Goal: Book appointment/travel/reservation

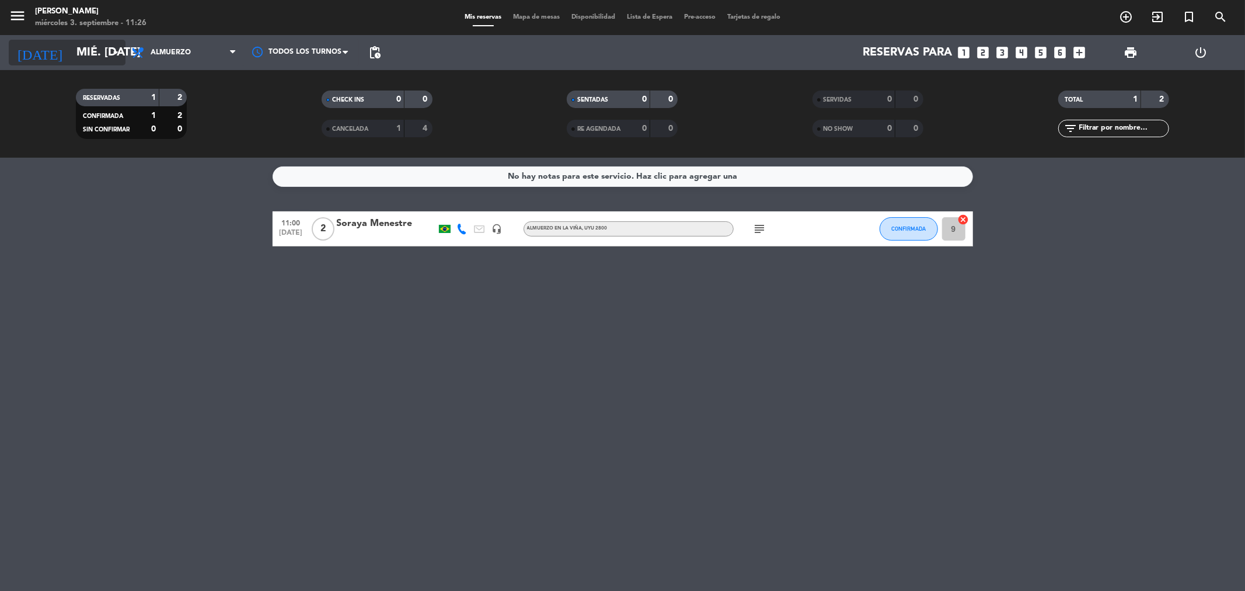
click at [90, 53] on input "mié. [DATE]" at bounding box center [145, 53] width 148 height 26
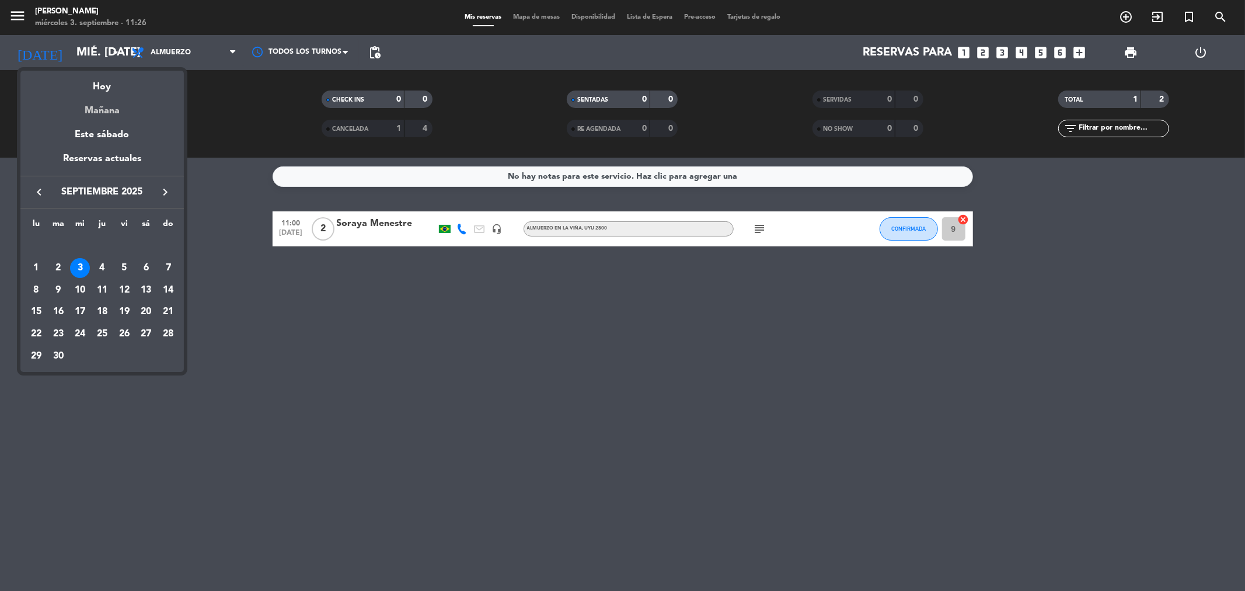
click at [119, 109] on div "Mañana" at bounding box center [101, 107] width 163 height 24
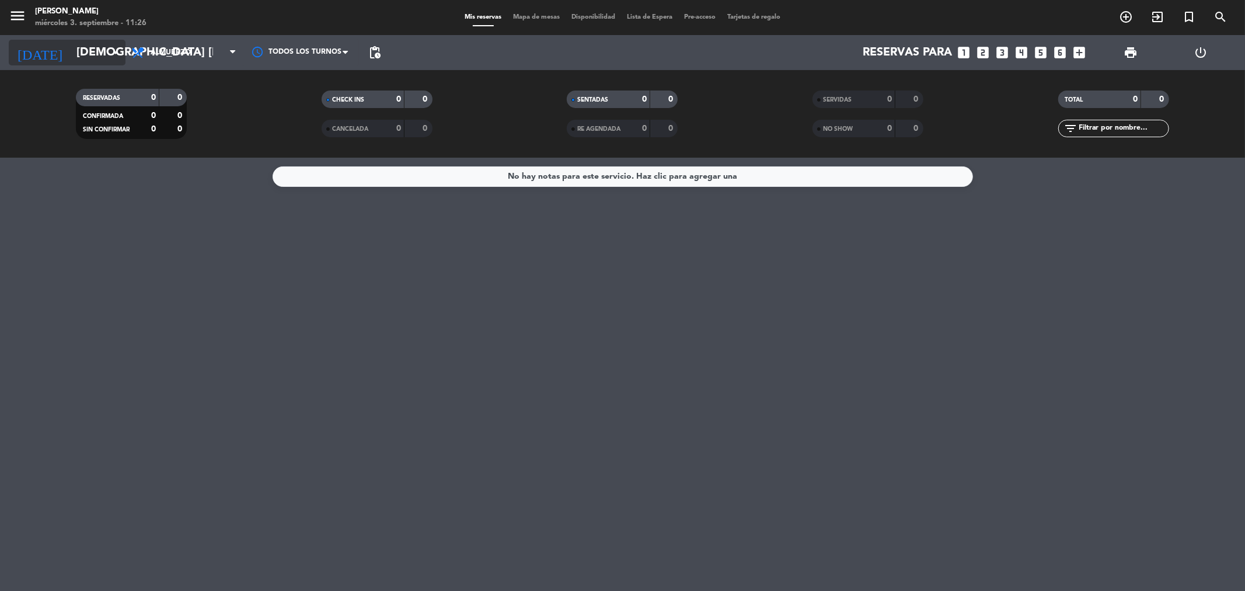
click at [91, 51] on input "[DEMOGRAPHIC_DATA] [DATE]" at bounding box center [145, 53] width 148 height 26
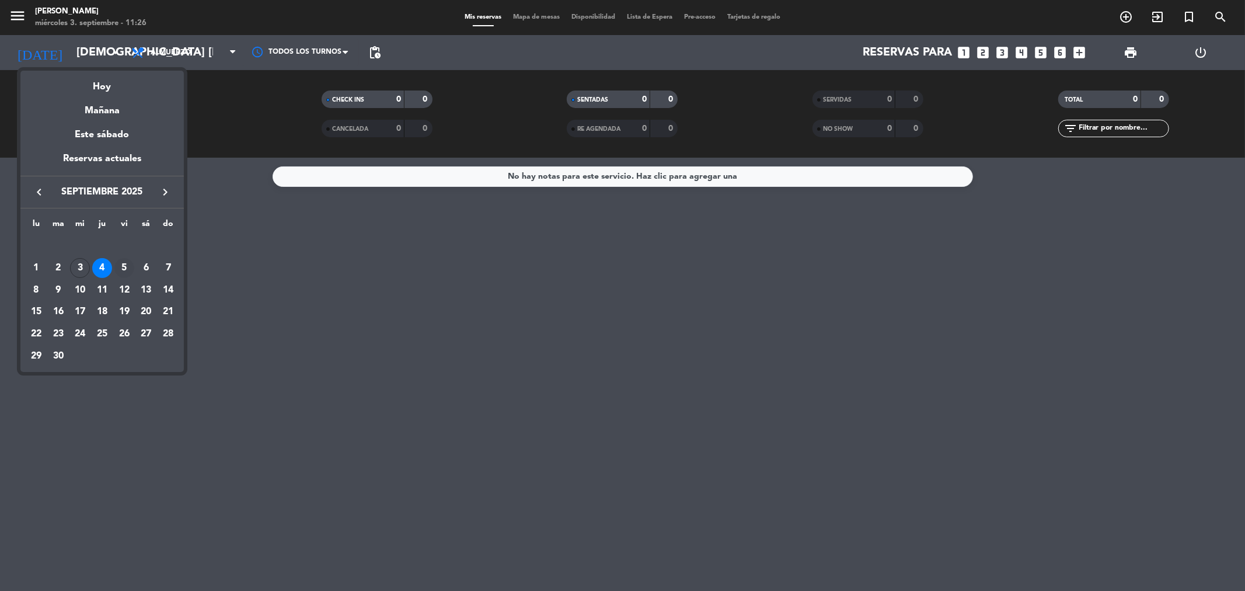
click at [121, 267] on div "5" at bounding box center [124, 268] width 20 height 20
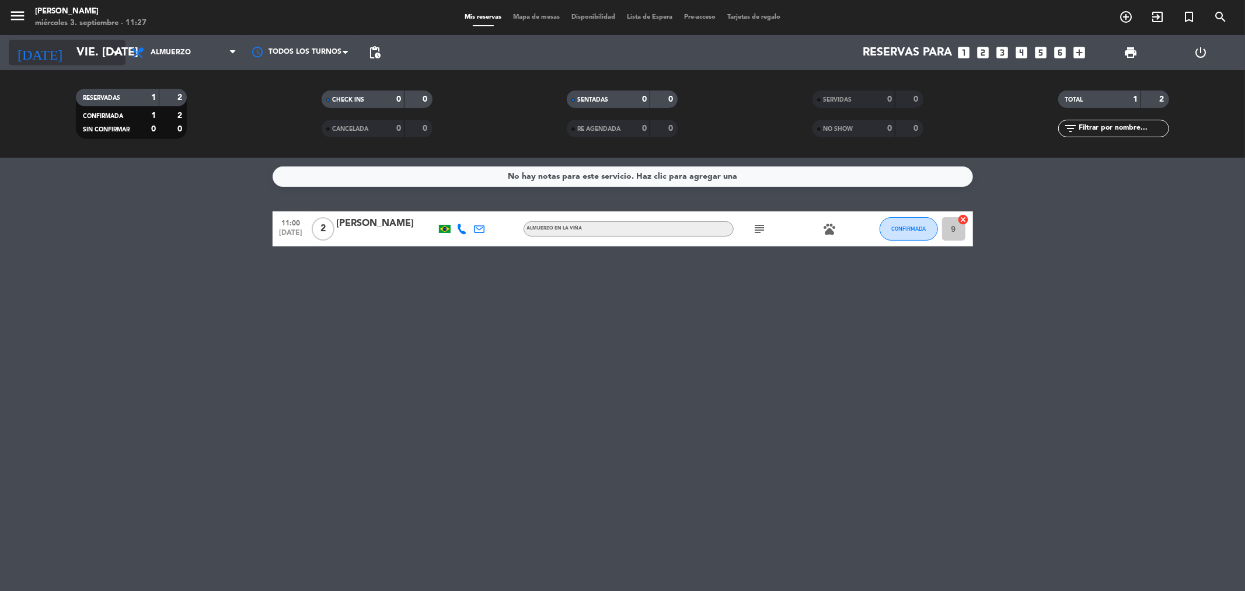
click at [71, 50] on input "vie. [DATE]" at bounding box center [145, 53] width 148 height 26
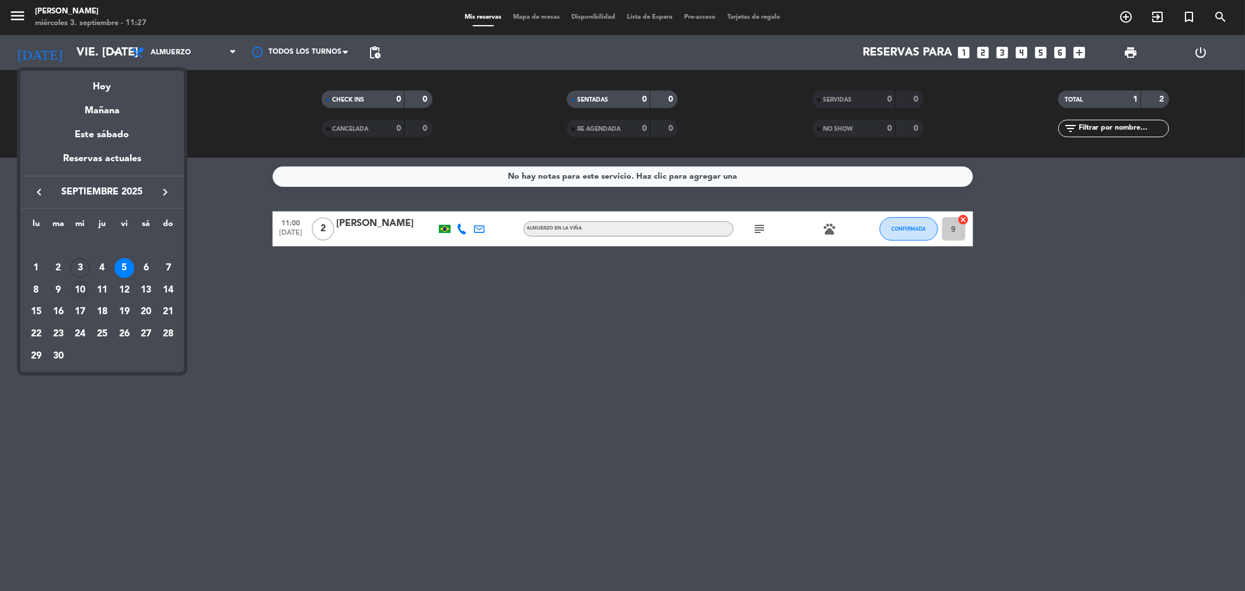
click at [79, 284] on div "10" at bounding box center [80, 290] width 20 height 20
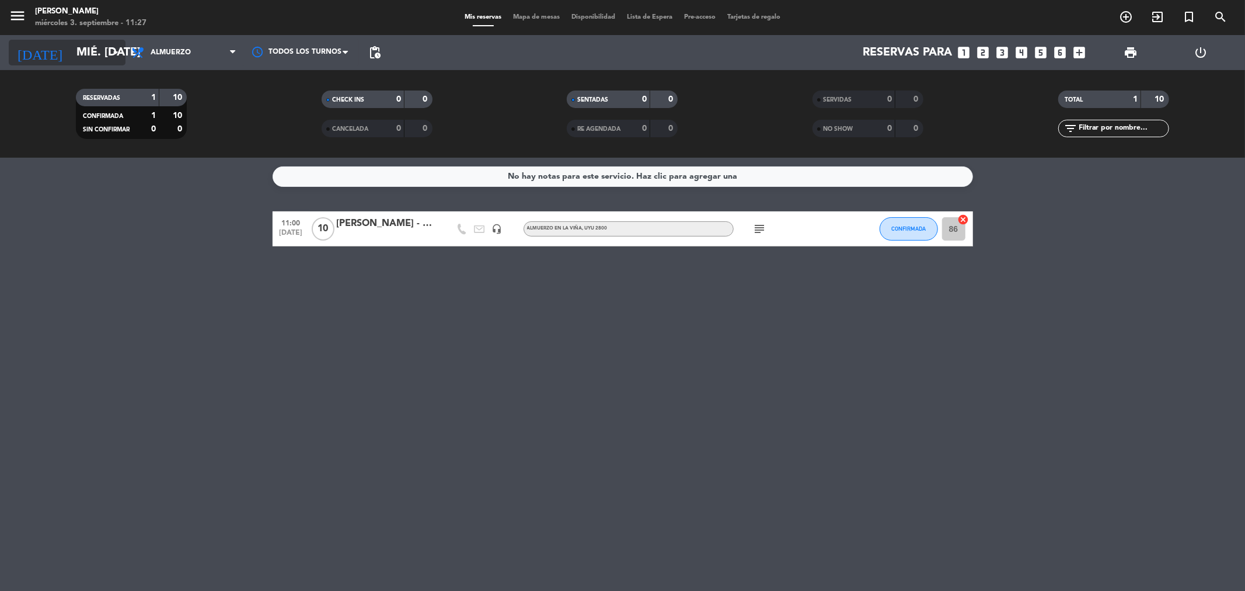
click at [109, 40] on div "[DATE] mié. [DATE] arrow_drop_down" at bounding box center [67, 53] width 117 height 26
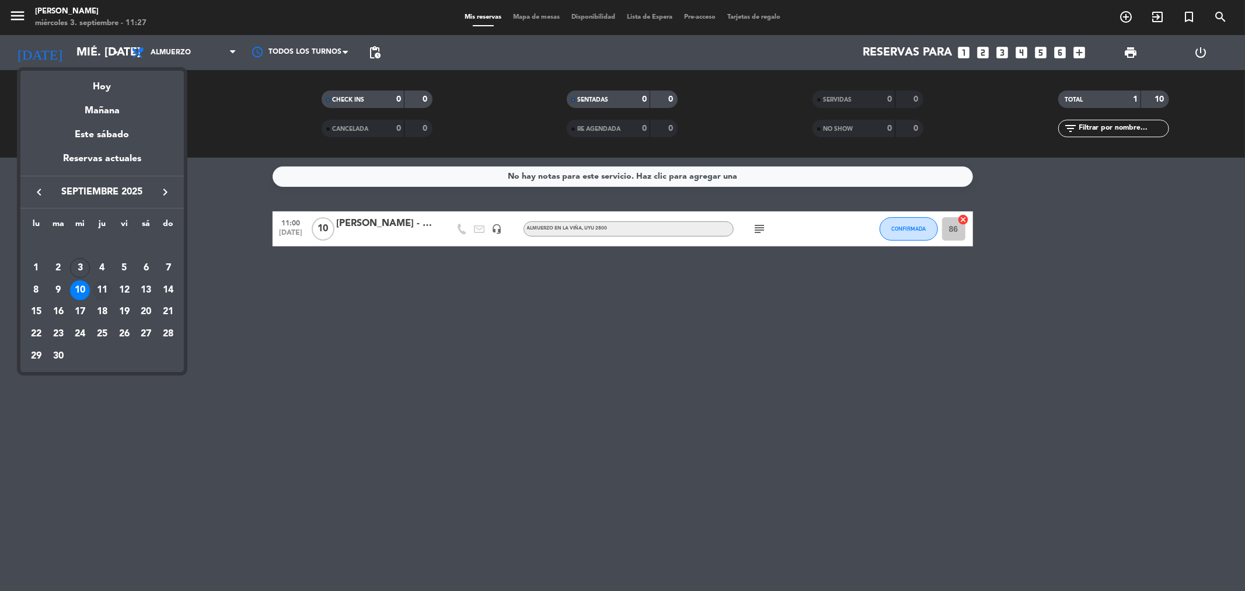
click at [100, 285] on div "11" at bounding box center [102, 290] width 20 height 20
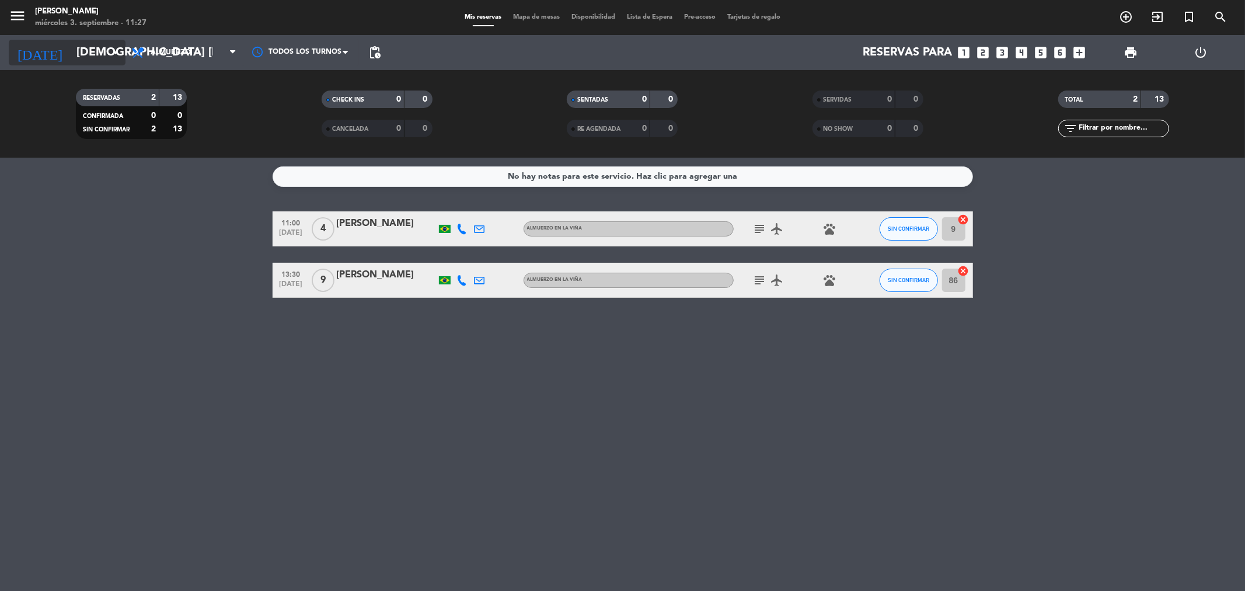
click at [102, 50] on input "[DEMOGRAPHIC_DATA] [DATE]" at bounding box center [145, 53] width 148 height 26
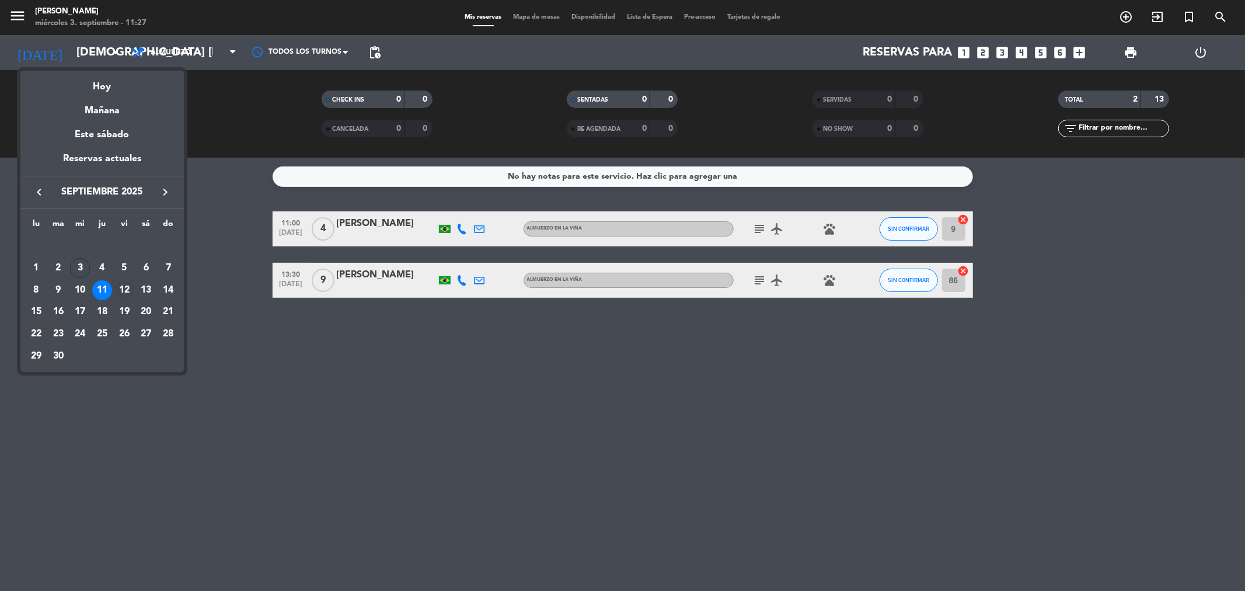
click at [124, 293] on div "12" at bounding box center [124, 290] width 20 height 20
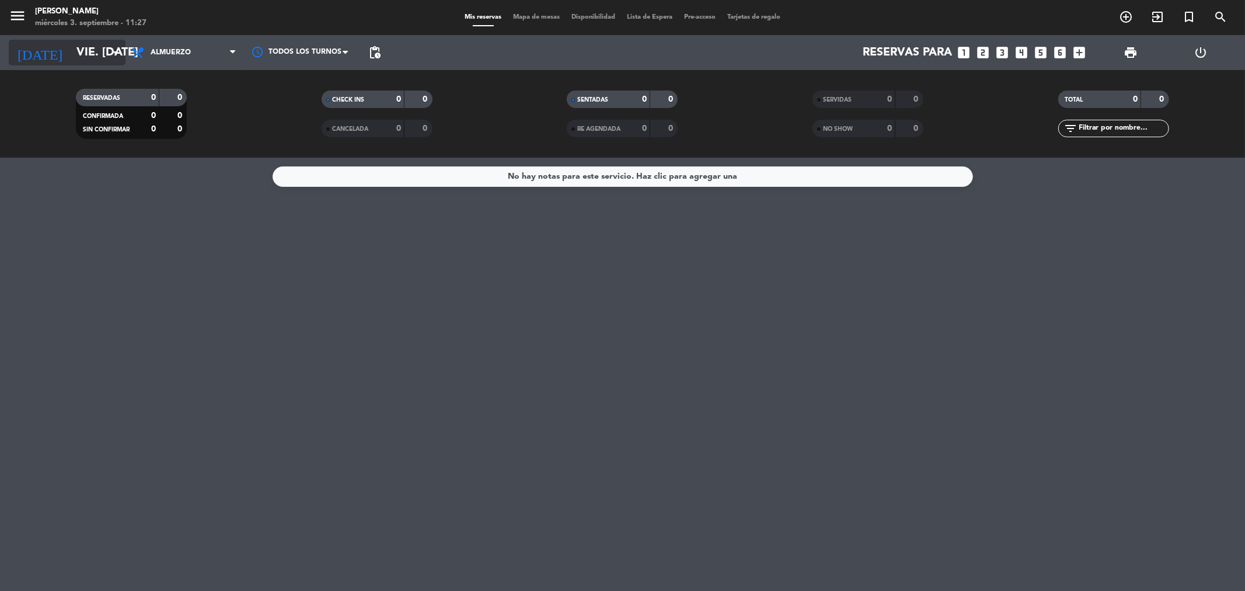
click at [71, 51] on input "vie. [DATE]" at bounding box center [145, 53] width 148 height 26
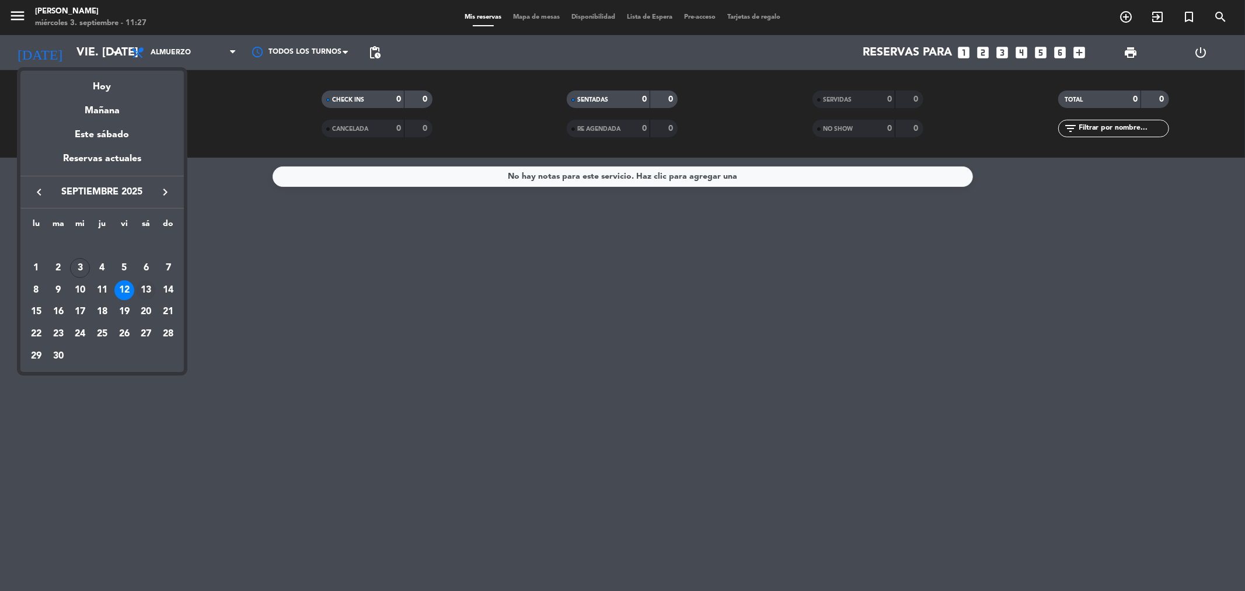
click at [150, 287] on div "13" at bounding box center [146, 290] width 20 height 20
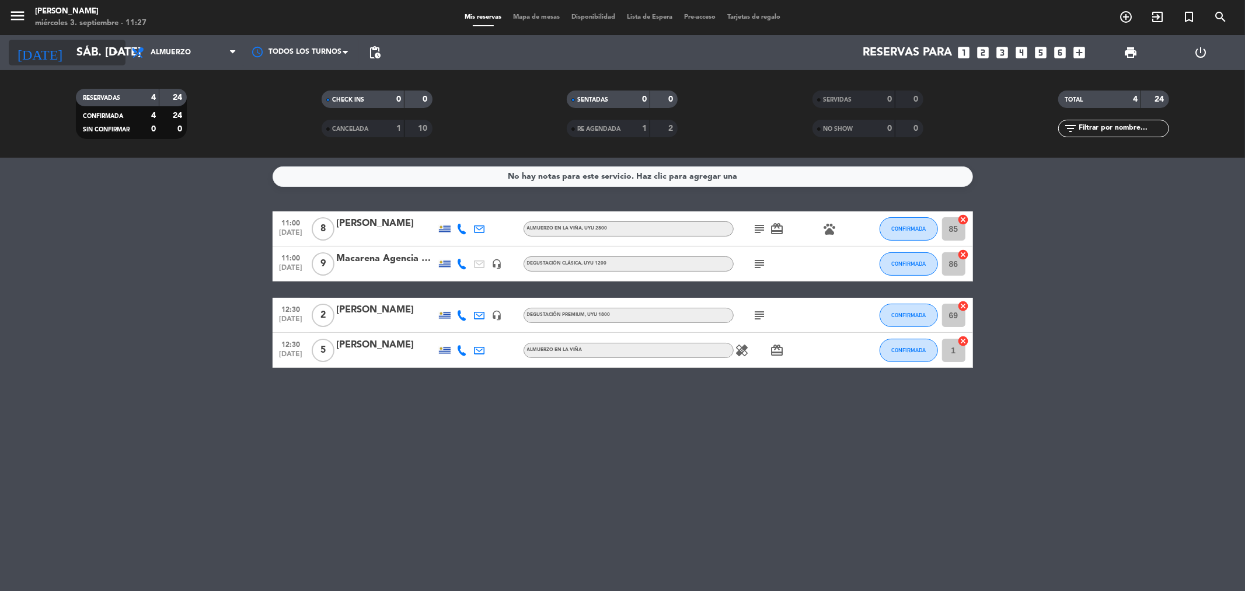
click at [110, 55] on icon "arrow_drop_down" at bounding box center [116, 53] width 14 height 14
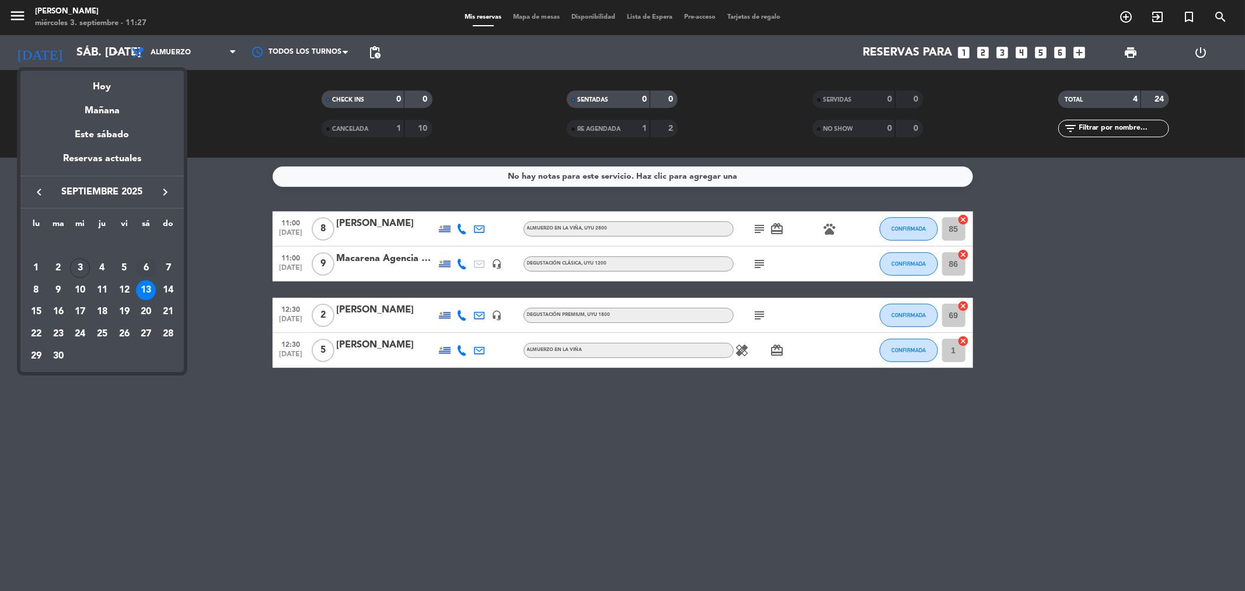
click at [148, 266] on div "6" at bounding box center [146, 268] width 20 height 20
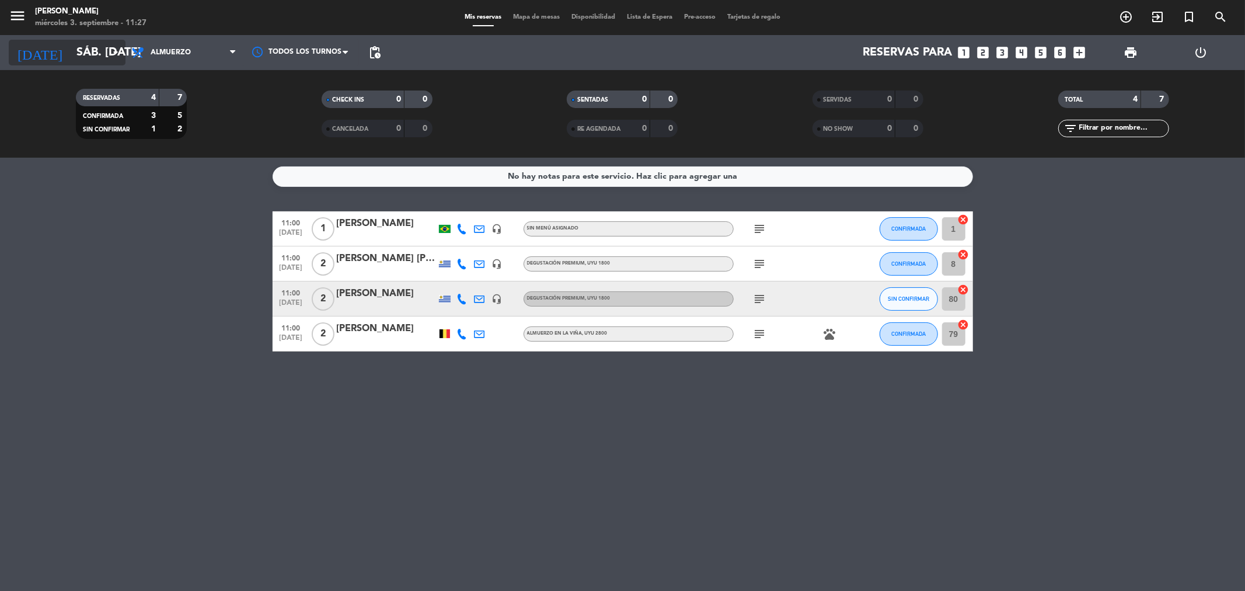
click at [95, 53] on input "sáb. [DATE]" at bounding box center [145, 53] width 148 height 26
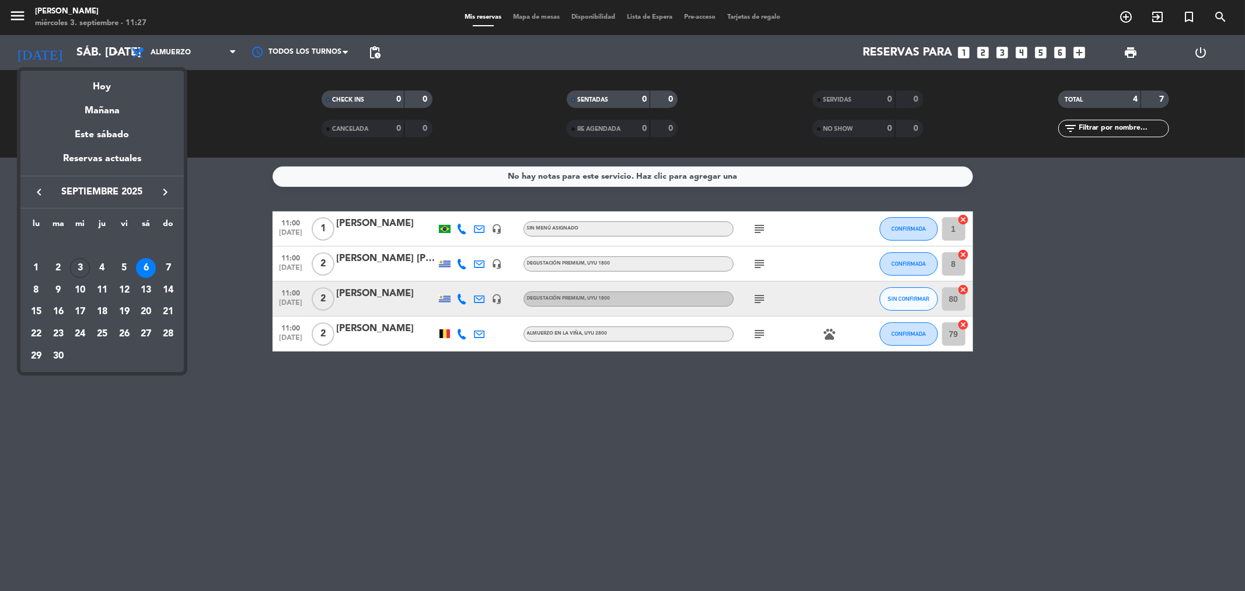
click at [171, 284] on div "14" at bounding box center [168, 290] width 20 height 20
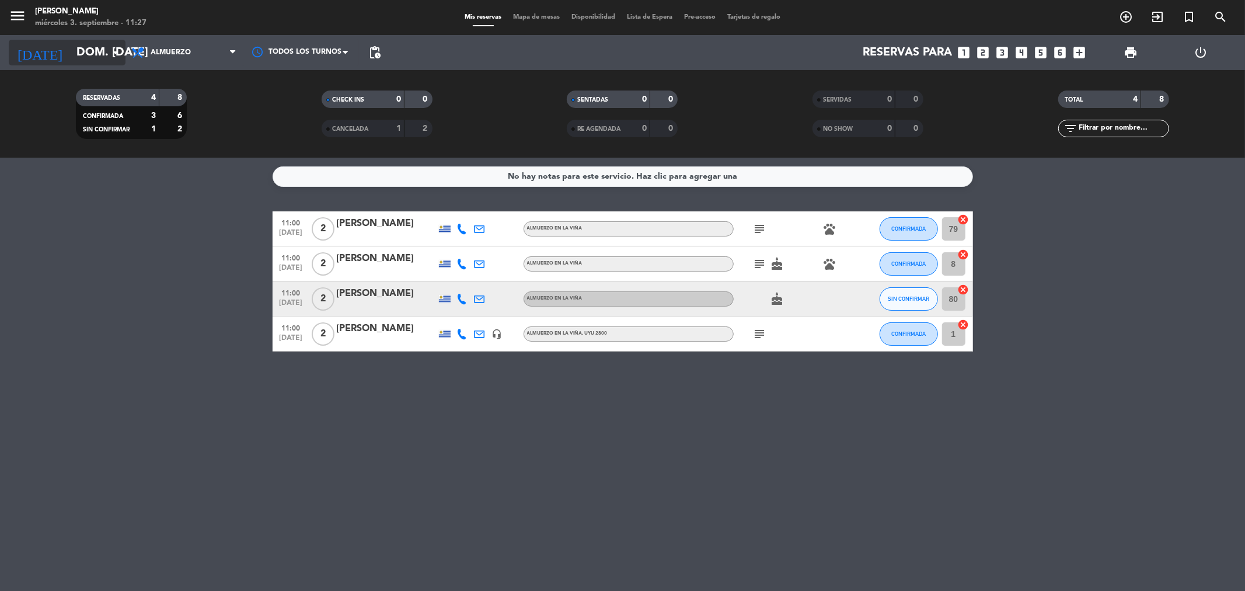
click at [101, 47] on input "dom. [DATE]" at bounding box center [145, 53] width 148 height 26
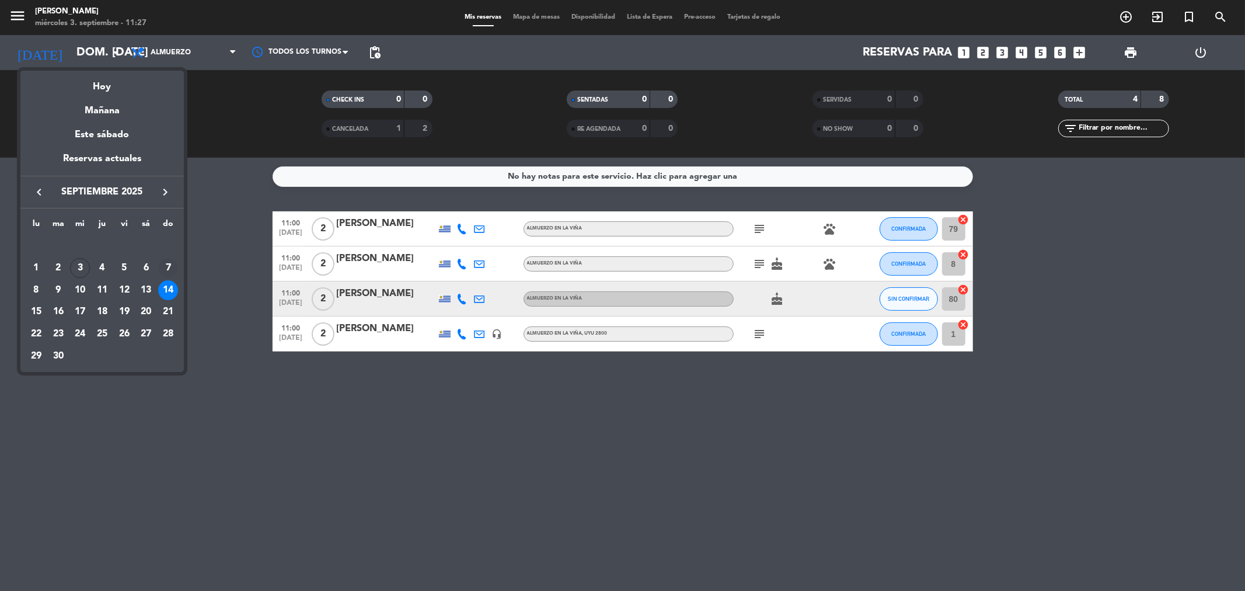
click at [168, 257] on td "7" at bounding box center [168, 268] width 22 height 22
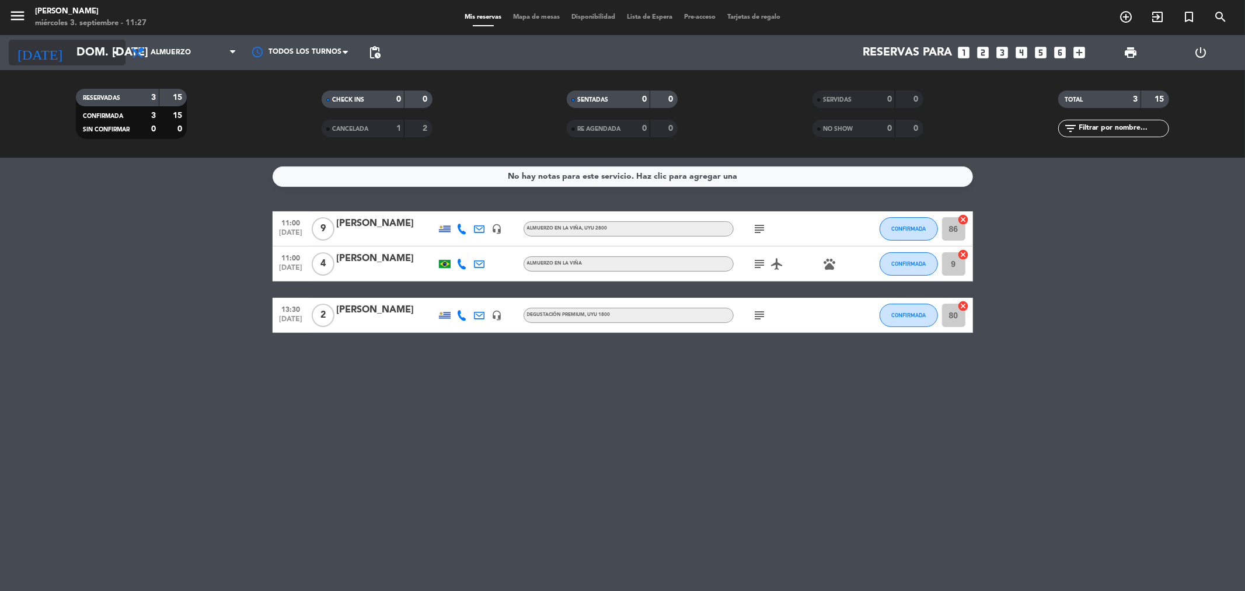
click at [105, 40] on input "dom. [DATE]" at bounding box center [145, 53] width 148 height 26
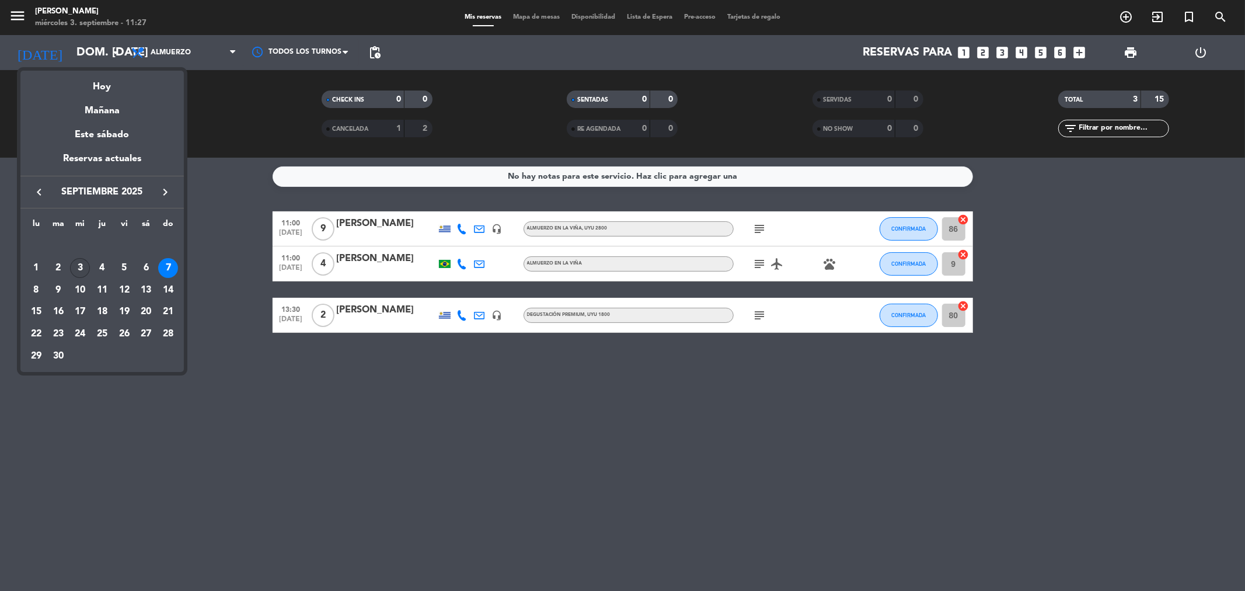
click at [83, 269] on div "3" at bounding box center [80, 268] width 20 height 20
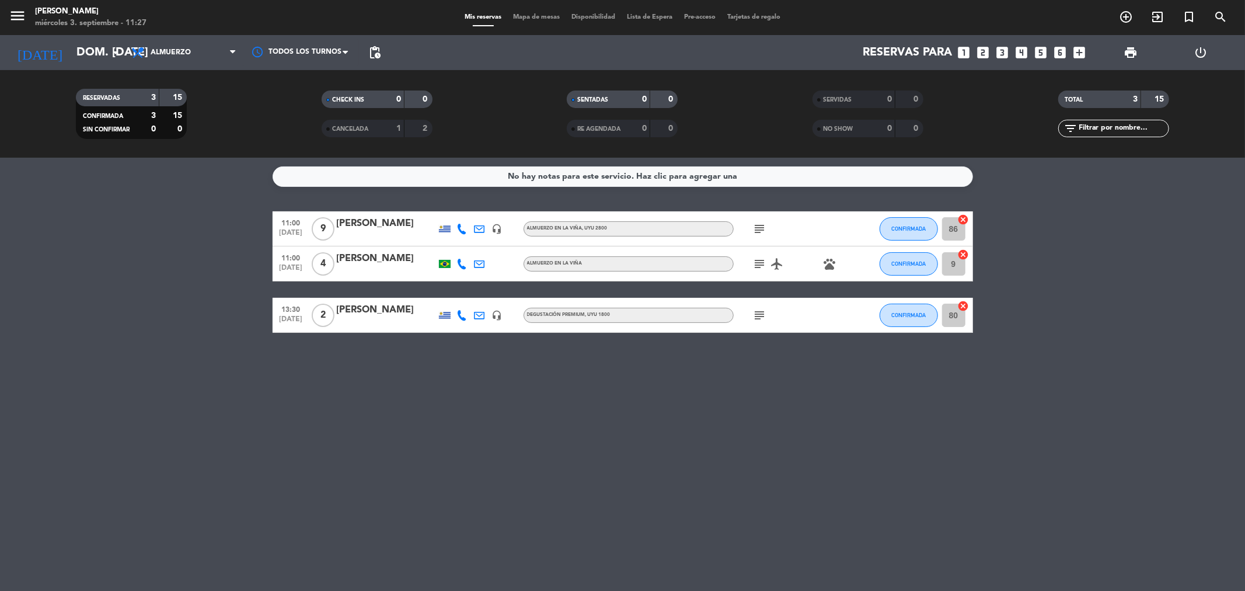
type input "mié. [DATE]"
